Goal: Task Accomplishment & Management: Use online tool/utility

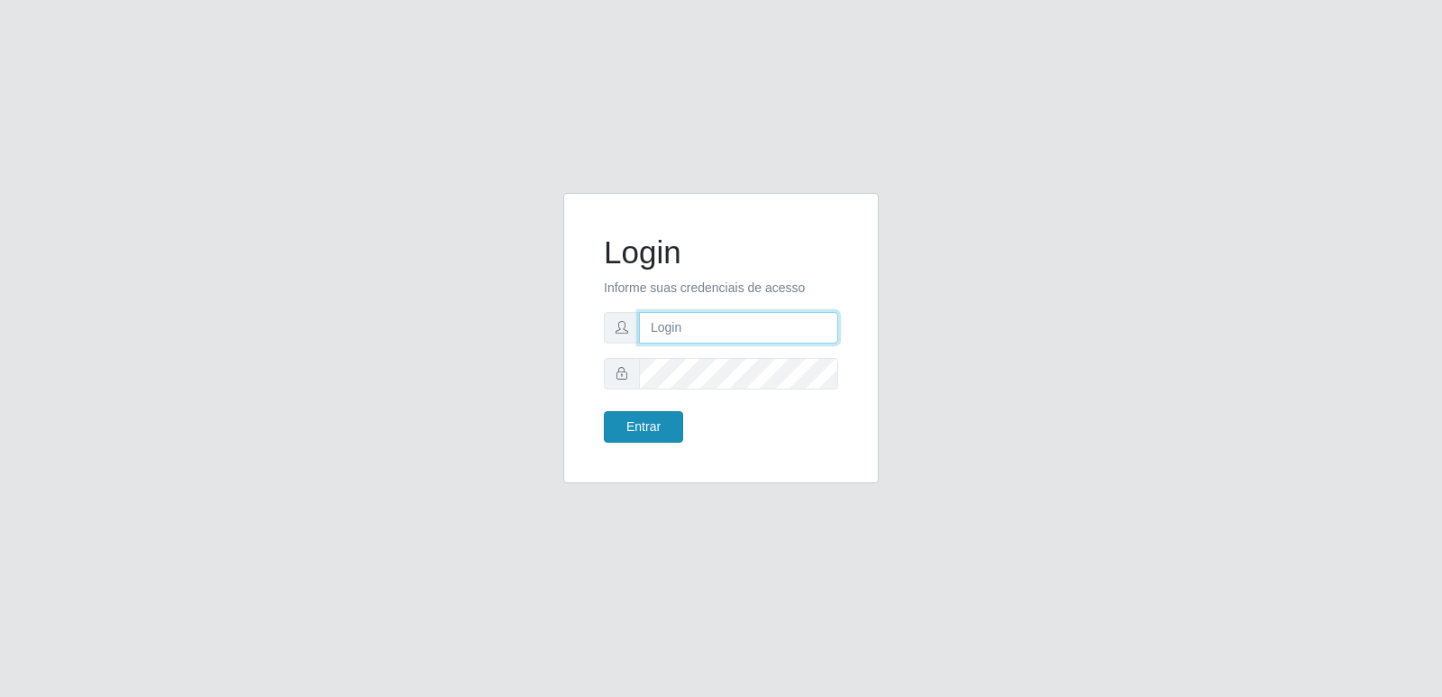
type input "[PERSON_NAME][EMAIL_ADDRESS][DOMAIN_NAME]"
click at [659, 419] on button "Entrar" at bounding box center [643, 427] width 79 height 32
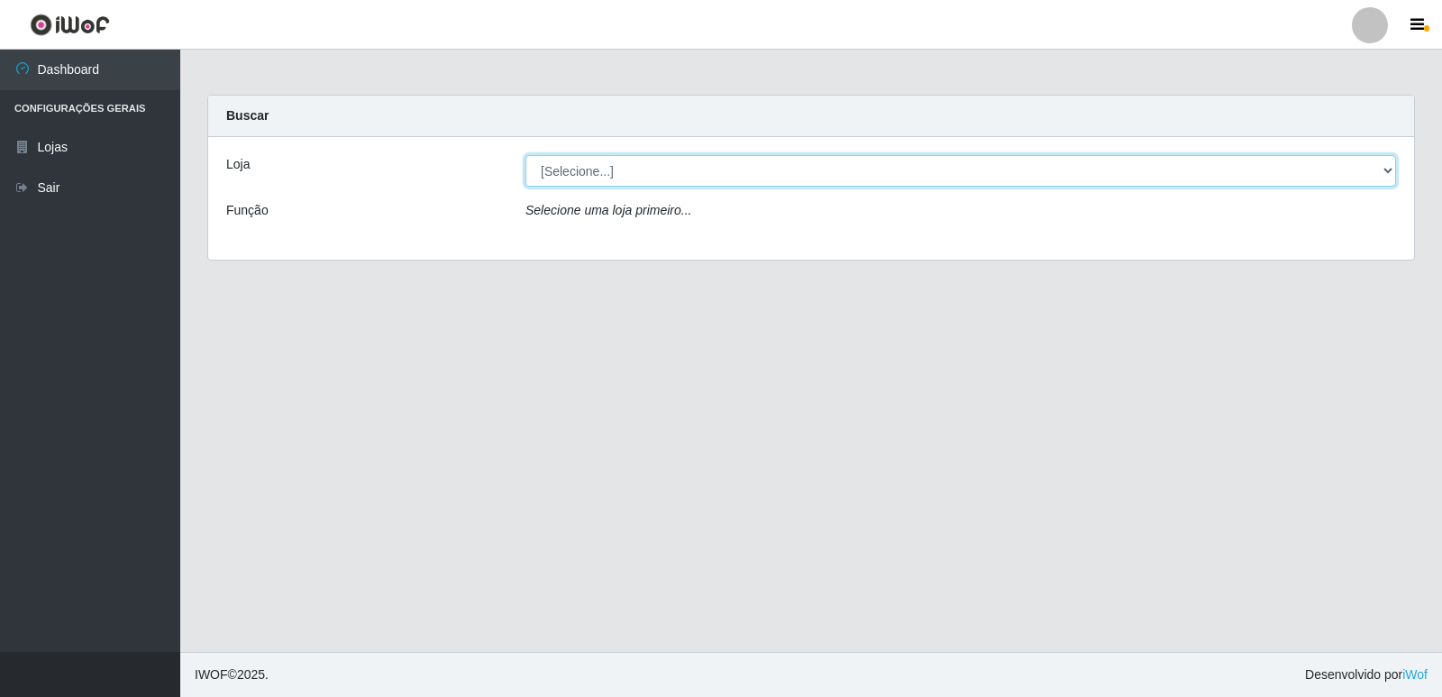
click at [583, 164] on select "[Selecione...] Hiper Queiroz - [GEOGRAPHIC_DATA] [GEOGRAPHIC_DATA] [GEOGRAPHIC_…" at bounding box center [960, 171] width 871 height 32
select select "516"
click at [525, 155] on select "[Selecione...] Hiper Queiroz - [GEOGRAPHIC_DATA] [GEOGRAPHIC_DATA] [GEOGRAPHIC_…" at bounding box center [960, 171] width 871 height 32
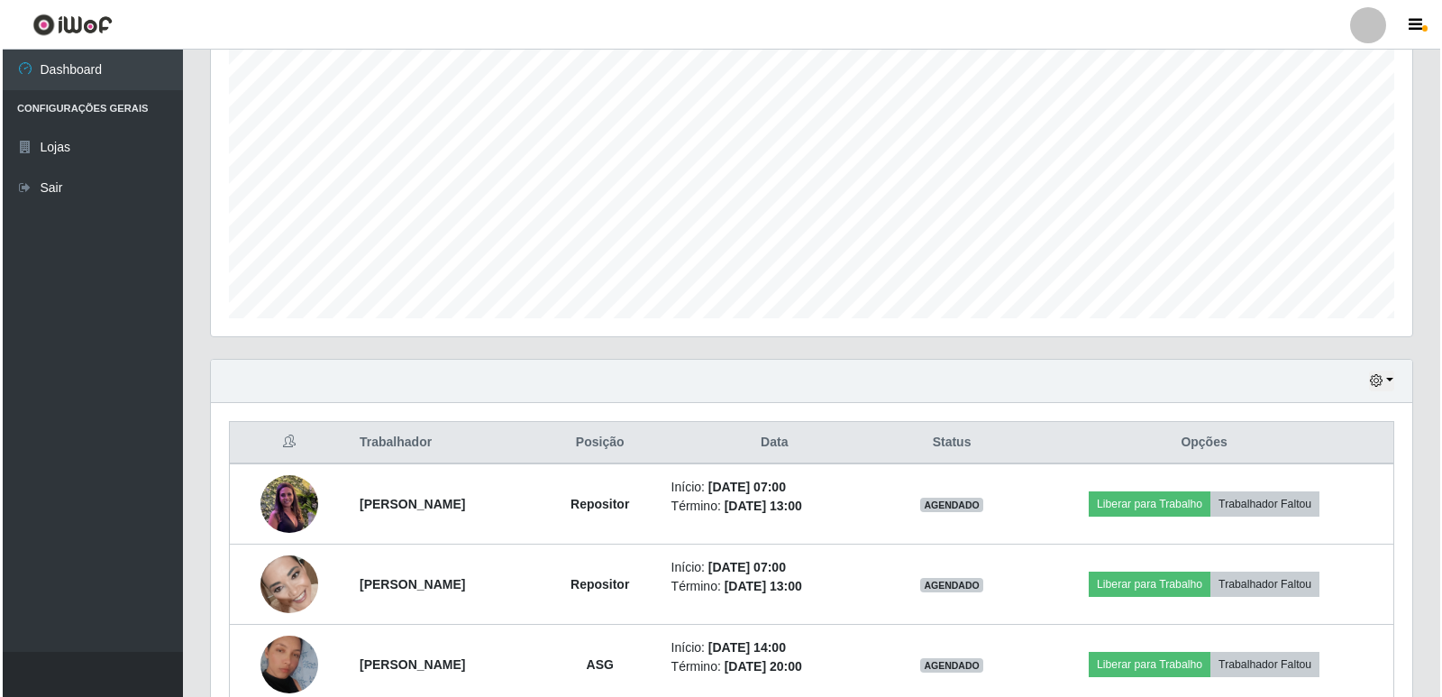
scroll to position [420, 0]
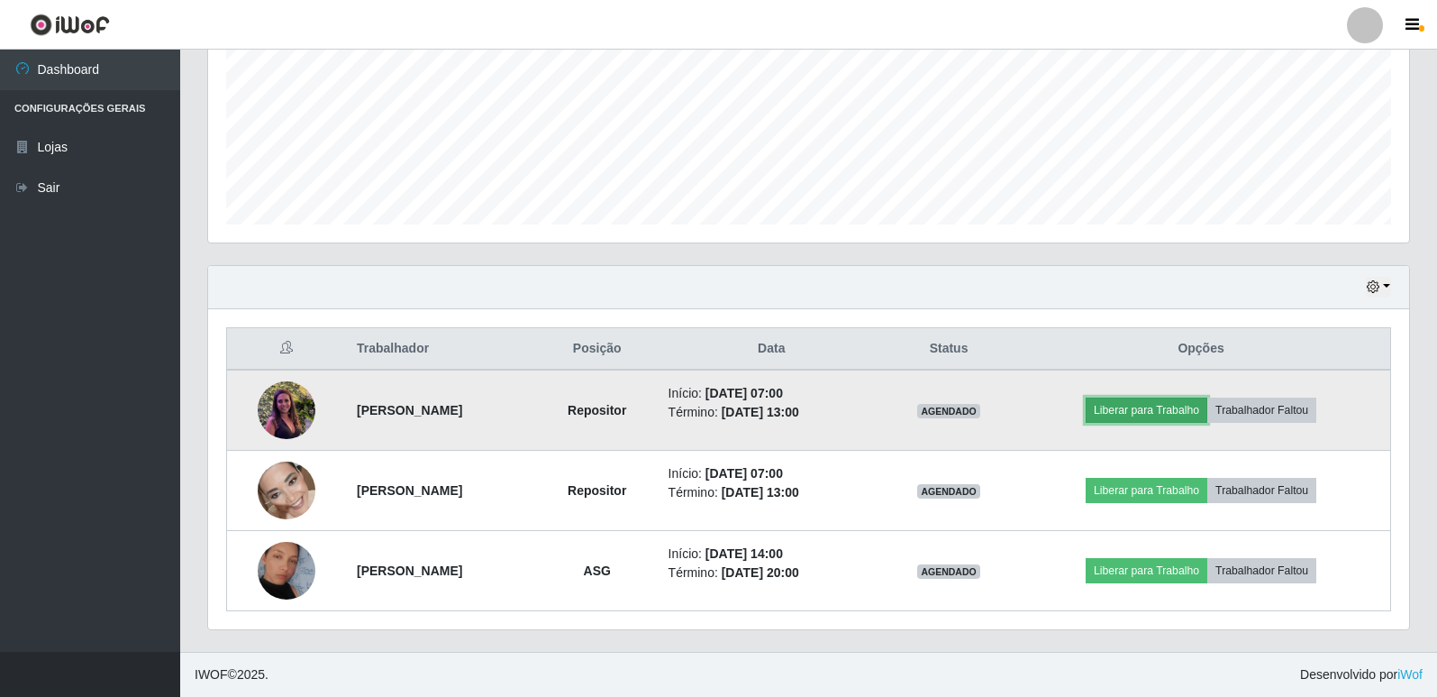
click at [1139, 421] on button "Liberar para Trabalho" at bounding box center [1147, 409] width 122 height 25
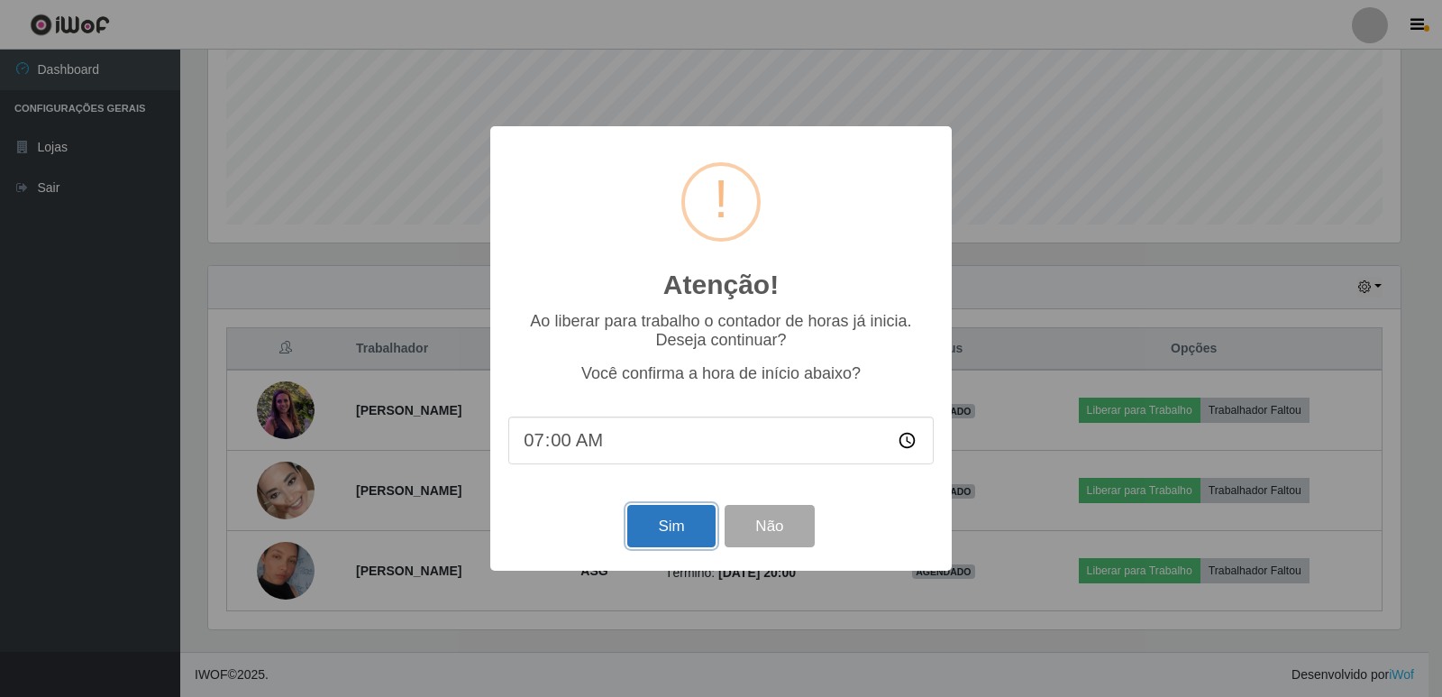
click at [640, 537] on button "Sim" at bounding box center [670, 526] width 87 height 42
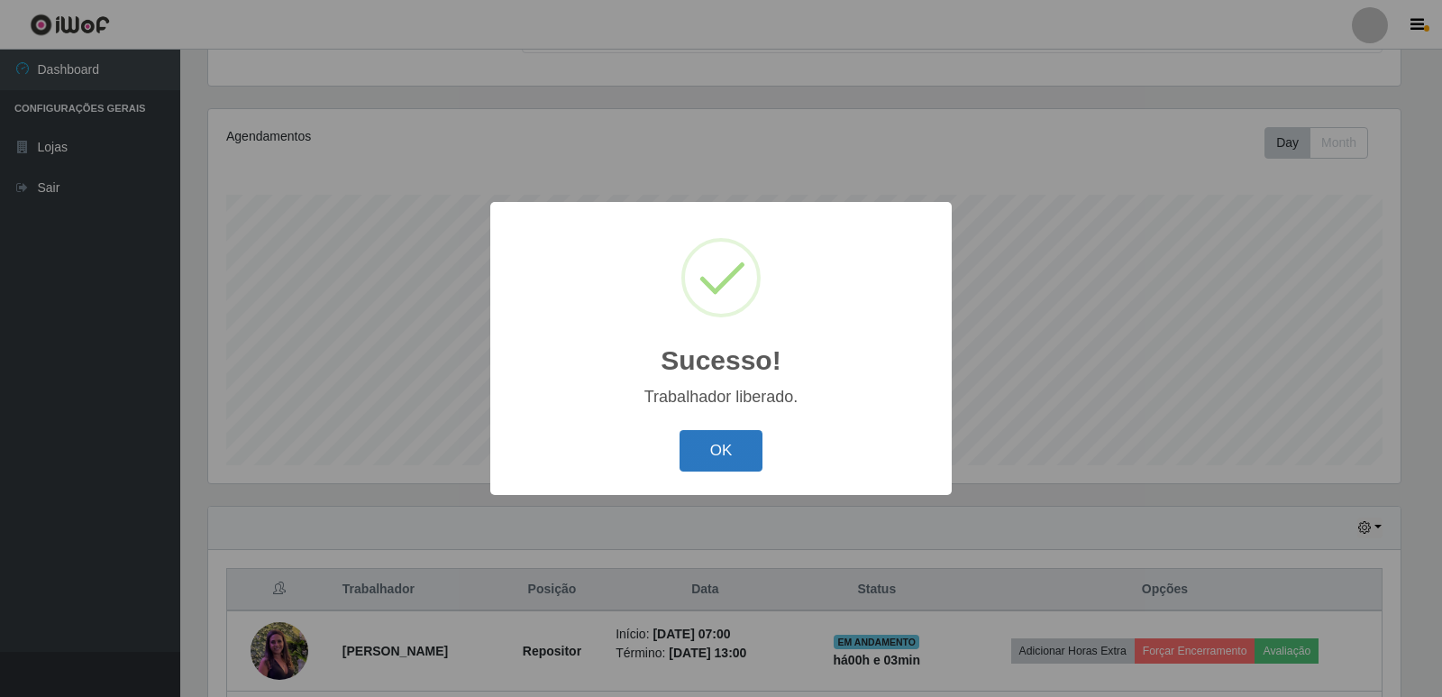
click at [735, 455] on button "OK" at bounding box center [722, 451] width 84 height 42
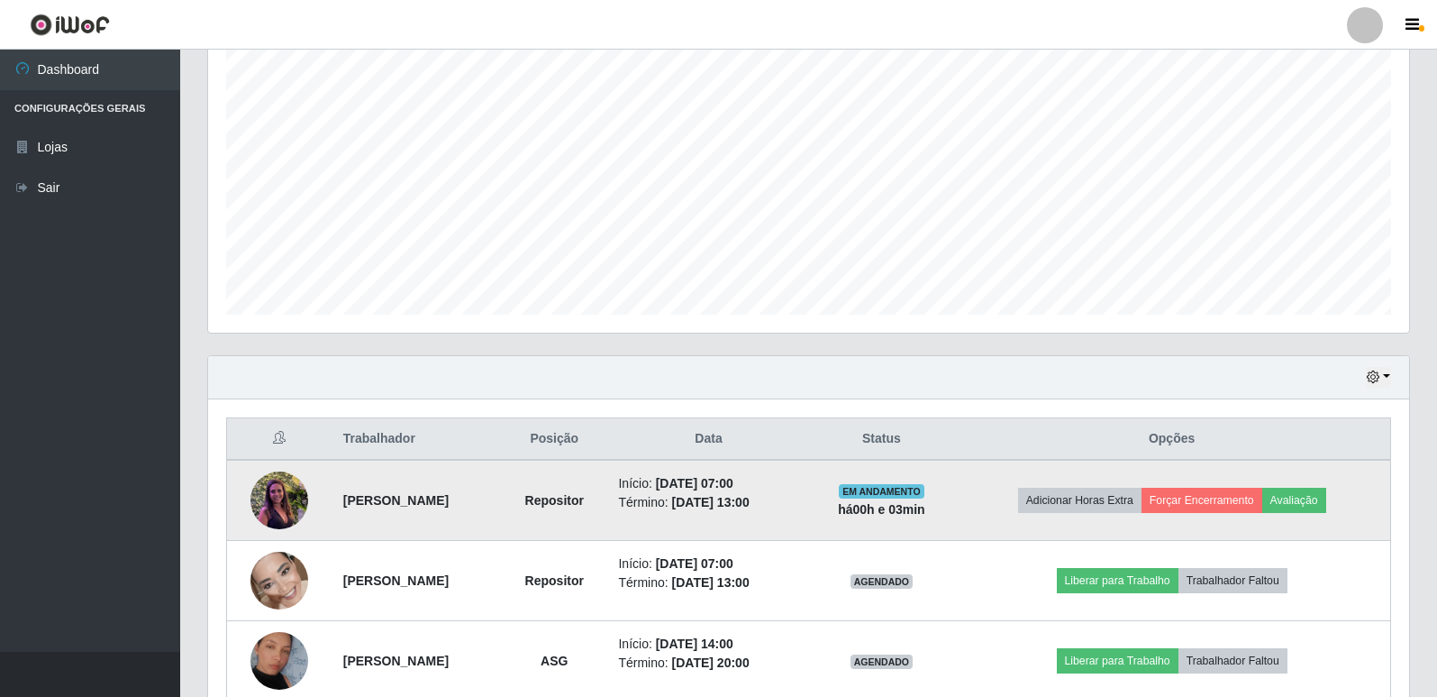
scroll to position [420, 0]
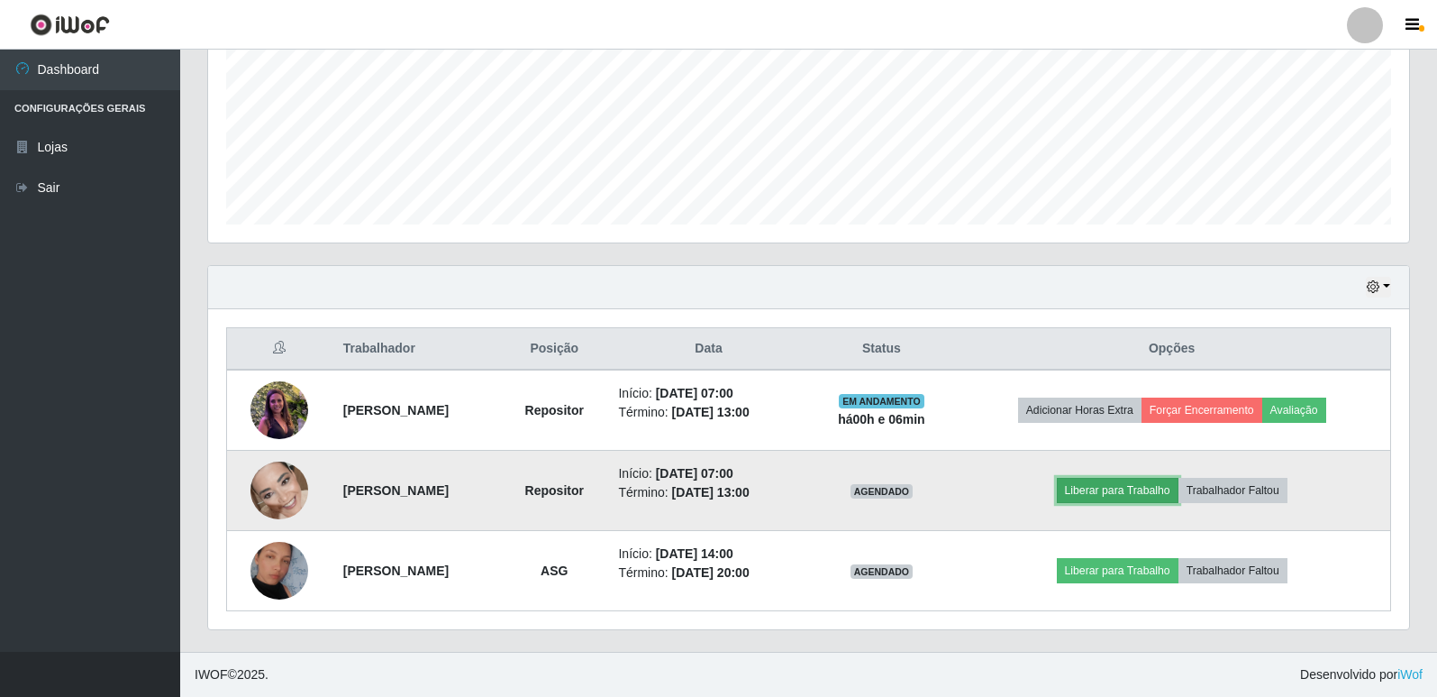
click at [1120, 493] on button "Liberar para Trabalho" at bounding box center [1118, 490] width 122 height 25
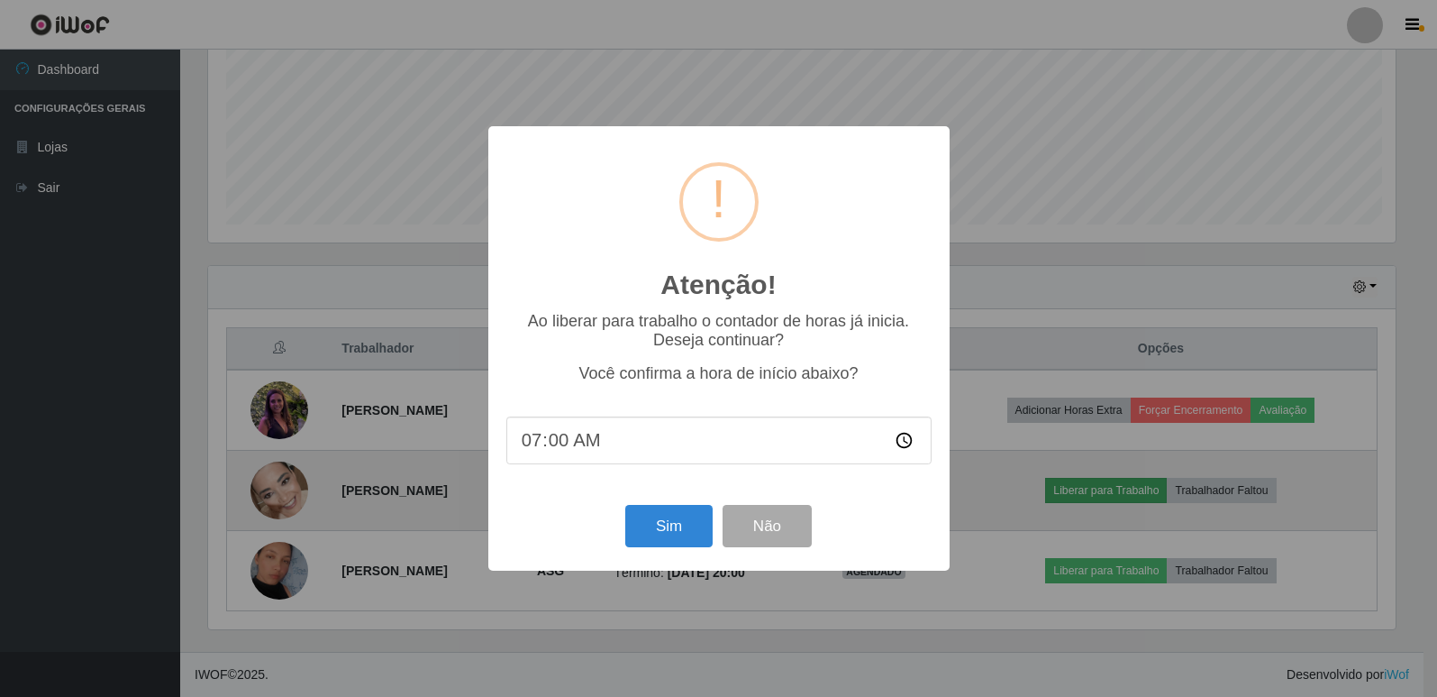
scroll to position [374, 1192]
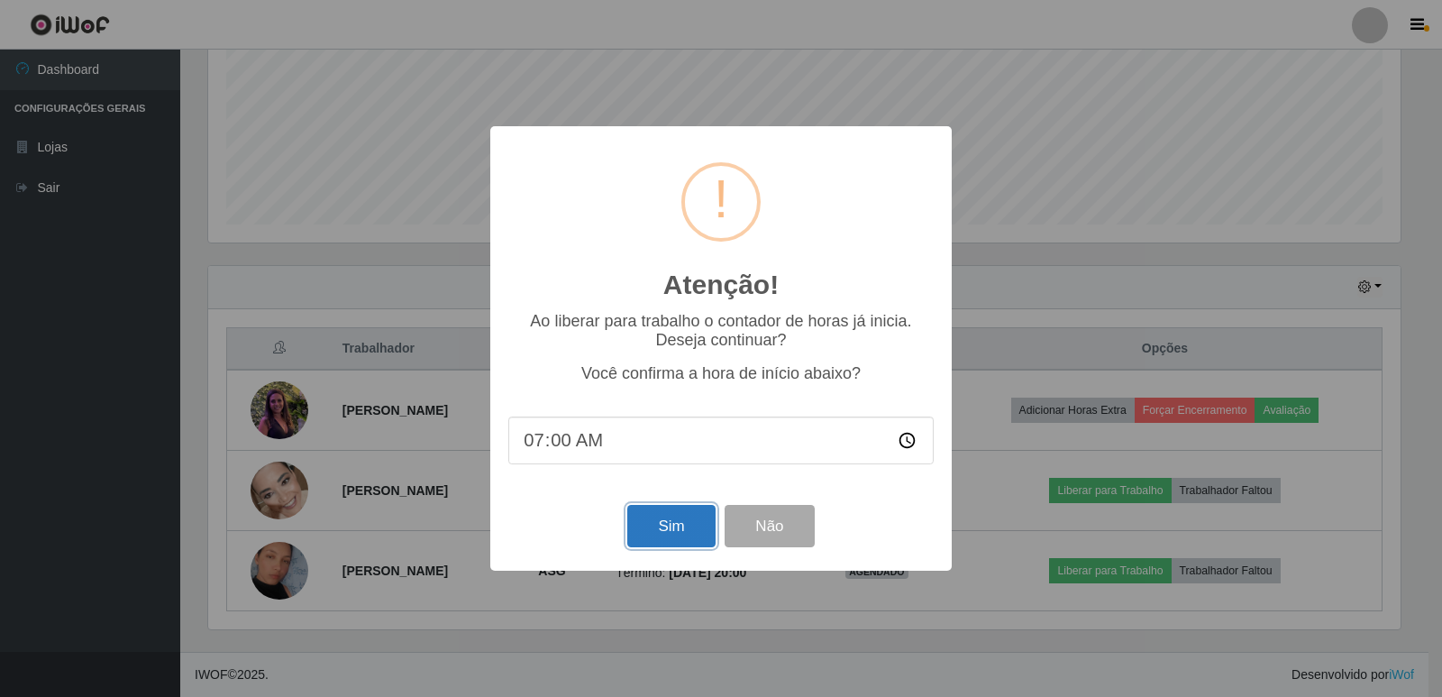
click at [678, 532] on button "Sim" at bounding box center [670, 526] width 87 height 42
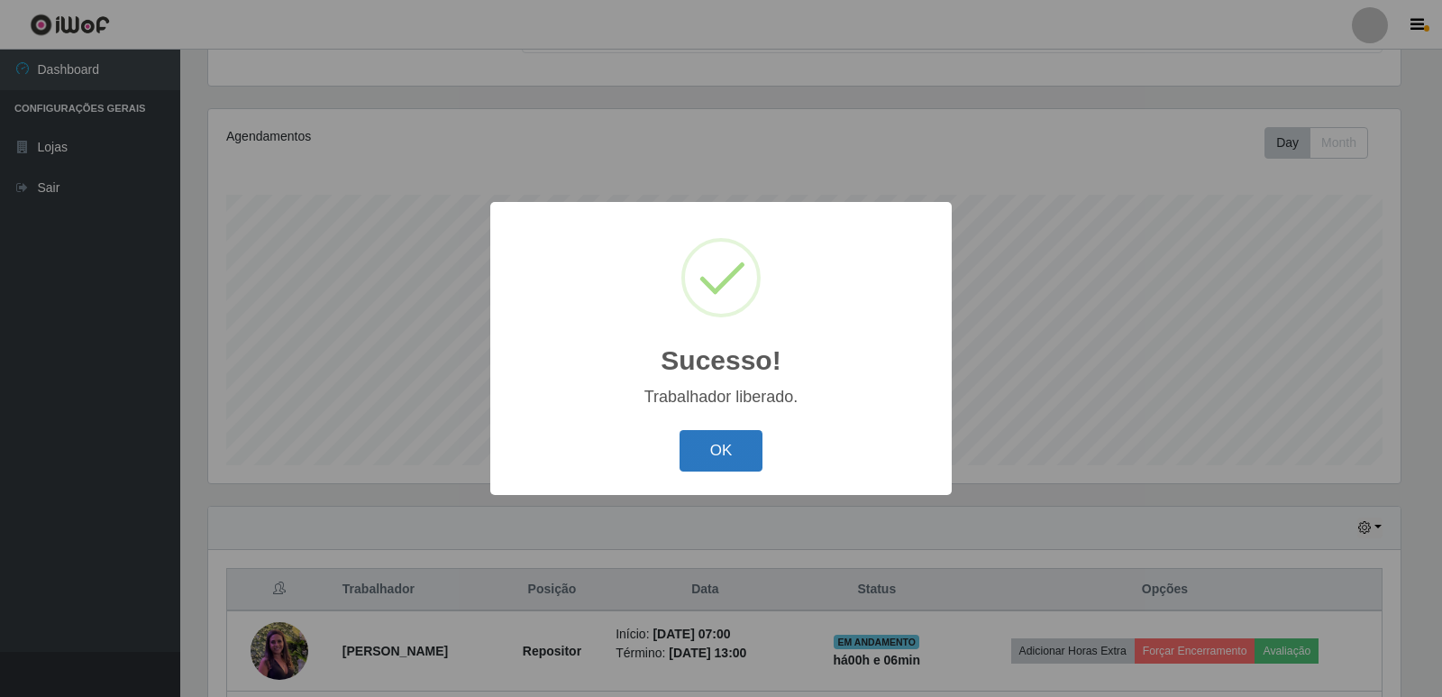
click at [747, 455] on button "OK" at bounding box center [722, 451] width 84 height 42
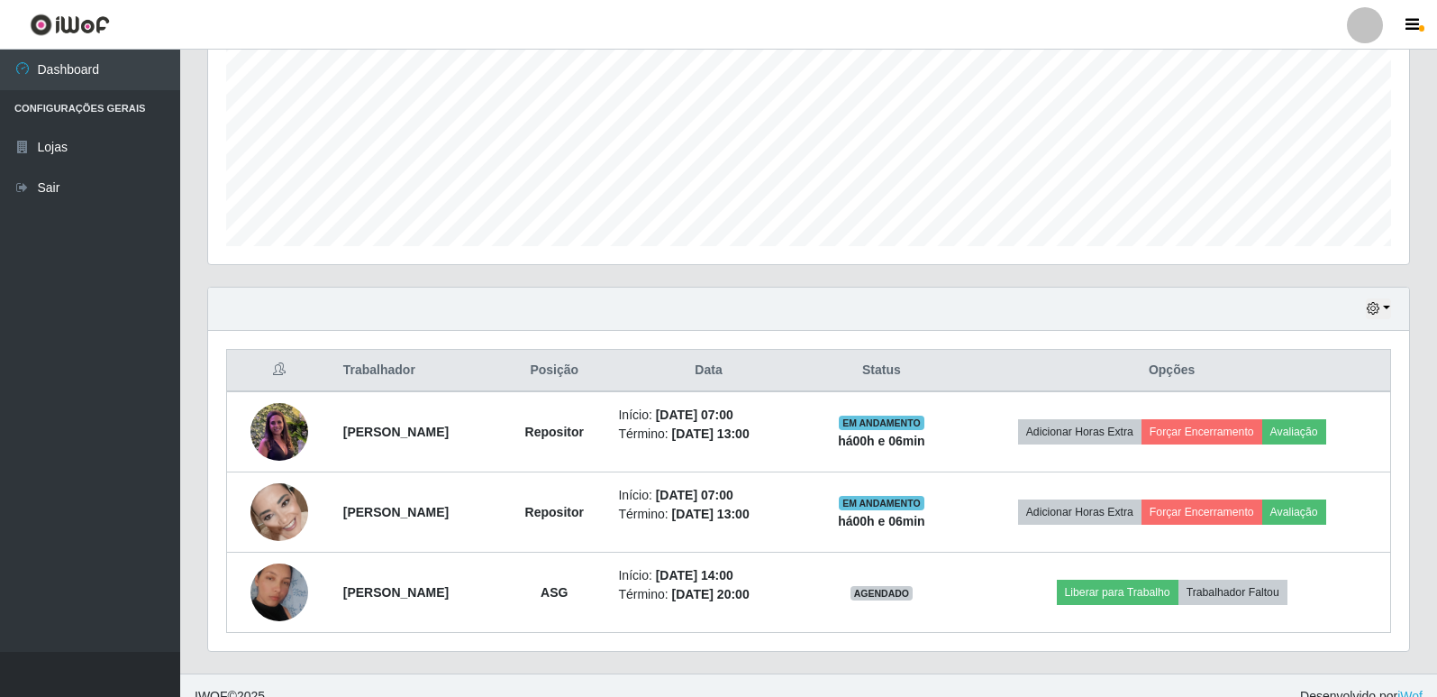
scroll to position [420, 0]
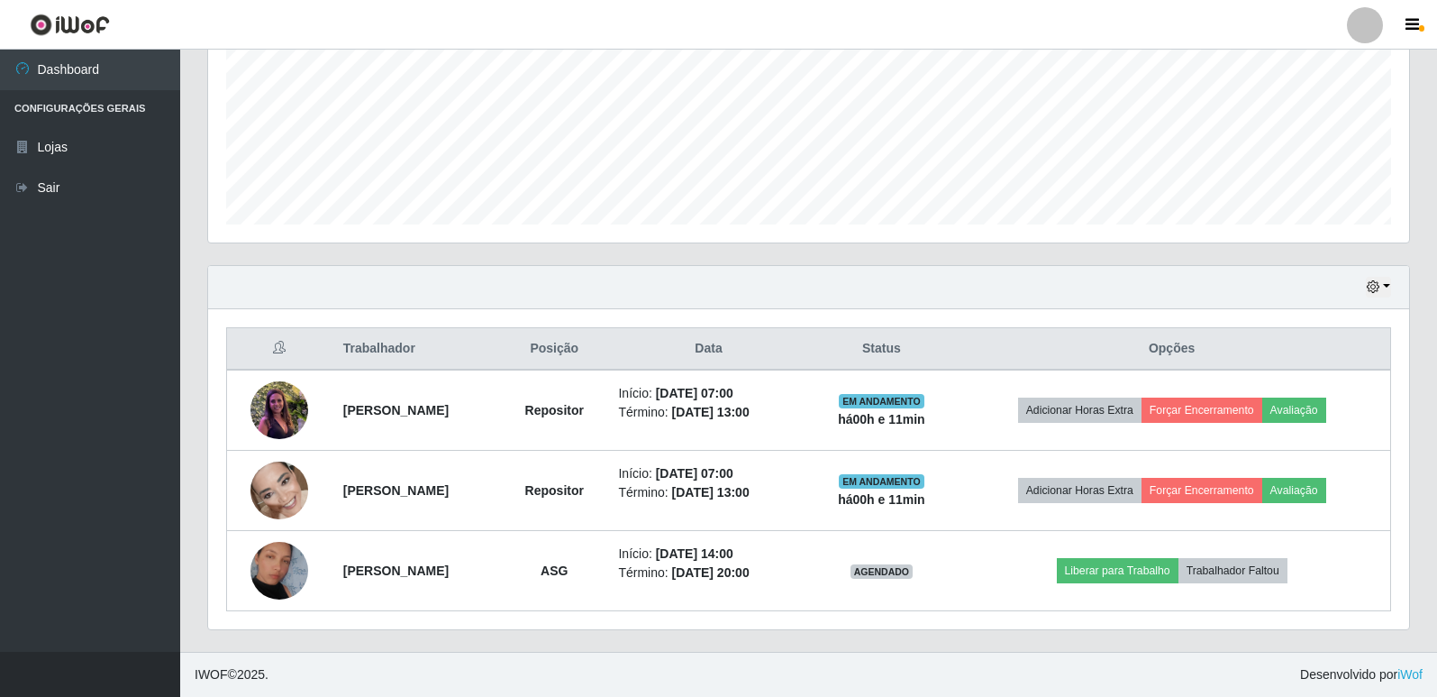
click at [465, 673] on footer "IWOF © 2025 . Desenvolvido por iWof" at bounding box center [808, 674] width 1257 height 45
